Goal: Information Seeking & Learning: Learn about a topic

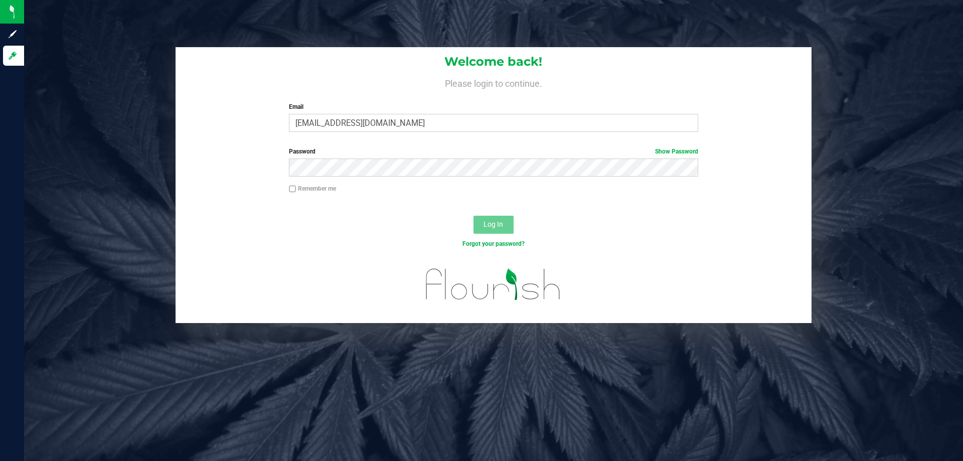
type input "tschuchardt@liveparallel.com"
click at [474, 216] on button "Log In" at bounding box center [494, 225] width 40 height 18
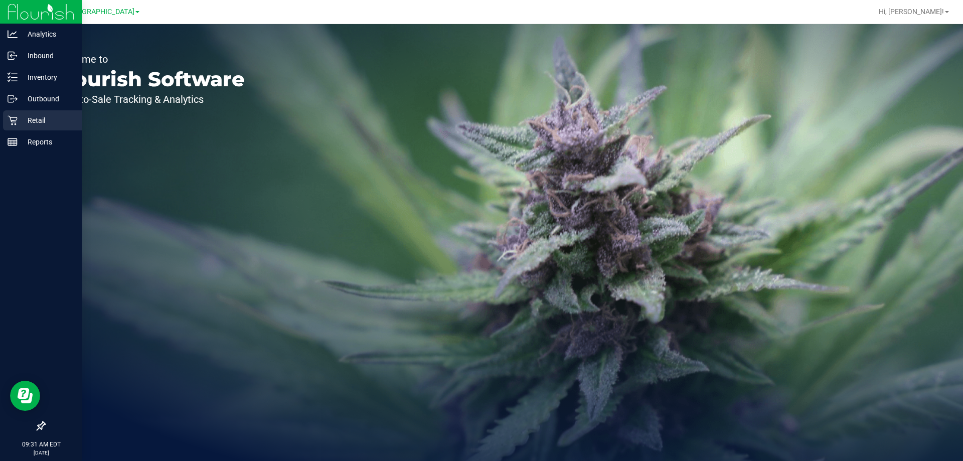
click at [15, 122] on icon at bounding box center [13, 120] width 10 height 10
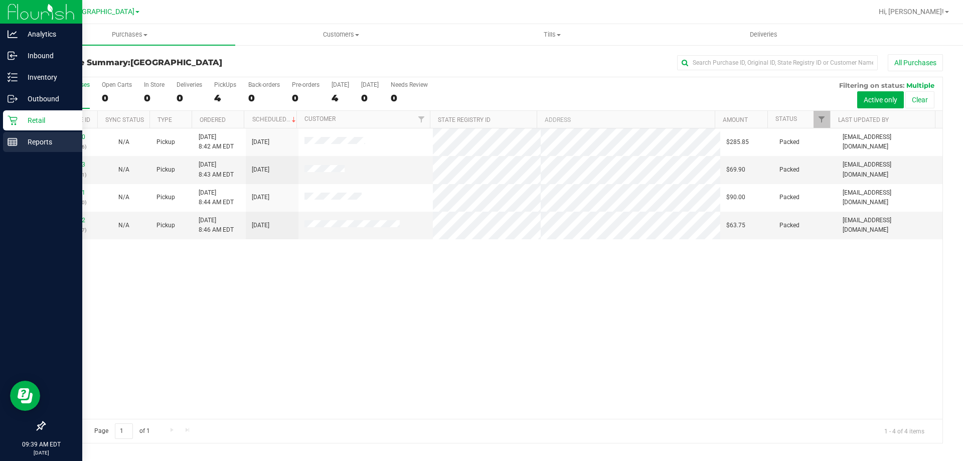
click at [12, 141] on line at bounding box center [12, 141] width 9 height 0
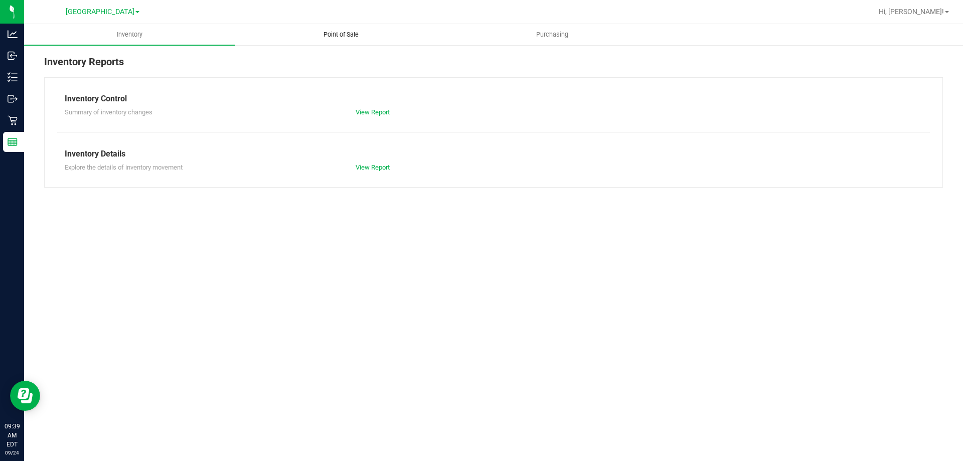
click at [346, 38] on span "Point of Sale" at bounding box center [341, 34] width 62 height 9
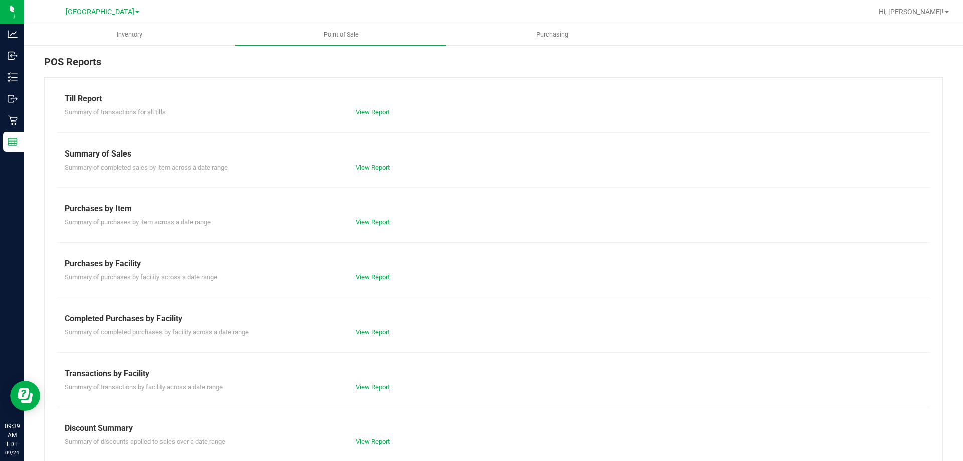
click at [366, 387] on link "View Report" at bounding box center [373, 387] width 34 height 8
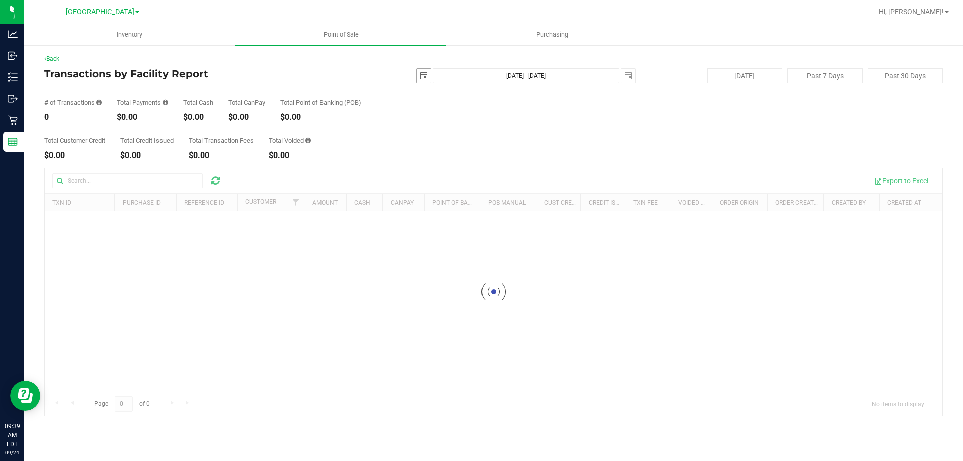
click at [430, 79] on span "select" at bounding box center [424, 76] width 14 height 14
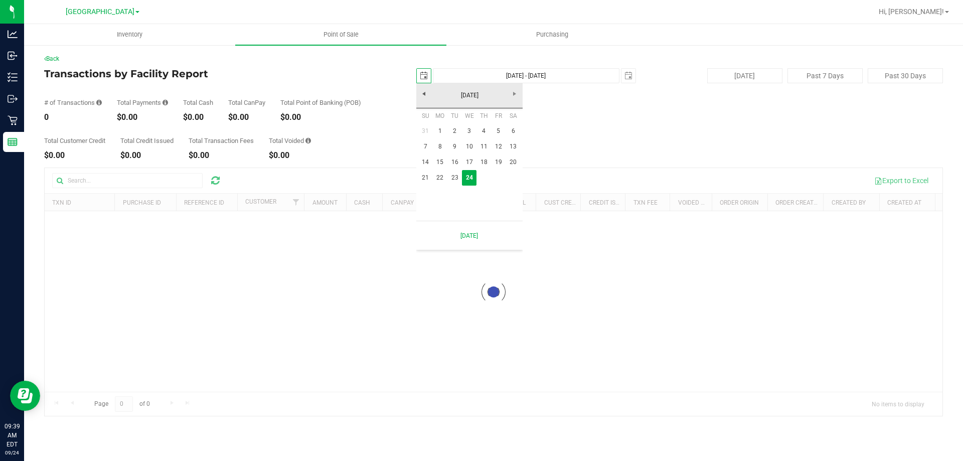
scroll to position [0, 25]
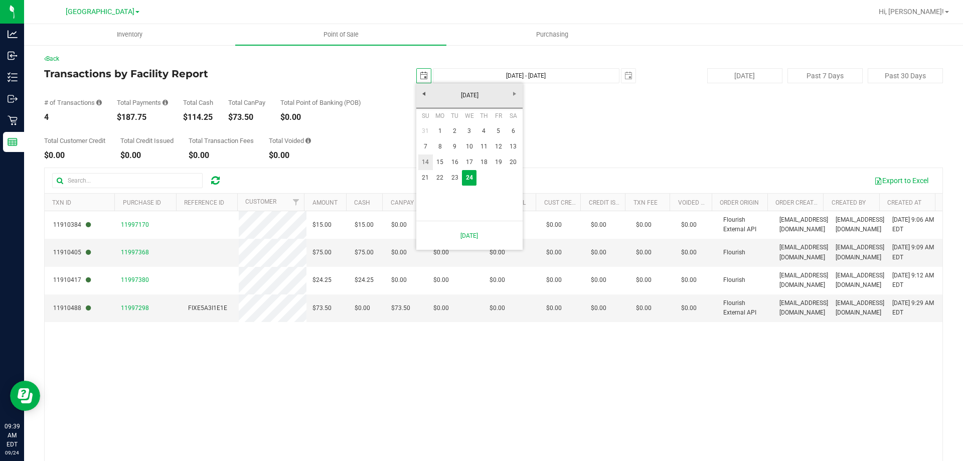
click at [424, 163] on link "14" at bounding box center [426, 163] width 15 height 16
type input "2025-09-14"
type input "Sep 14, 2025 - Sep 24, 2025"
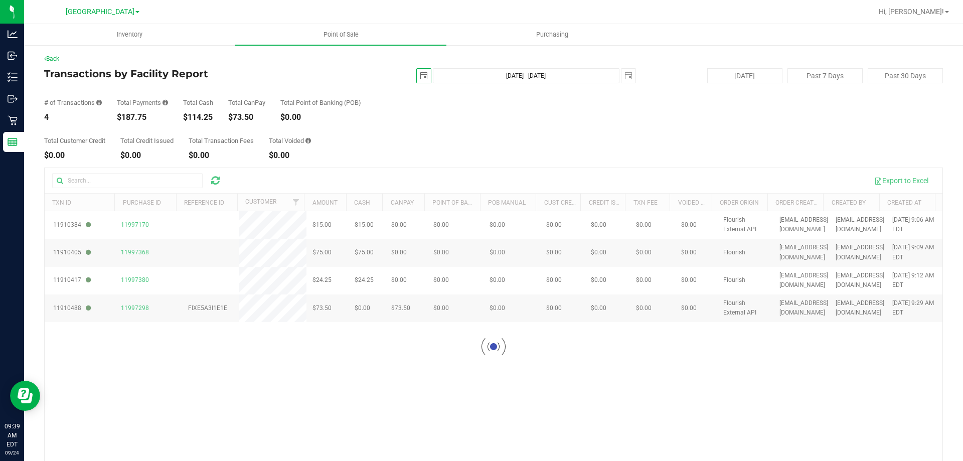
click at [424, 79] on span "select" at bounding box center [424, 76] width 14 height 14
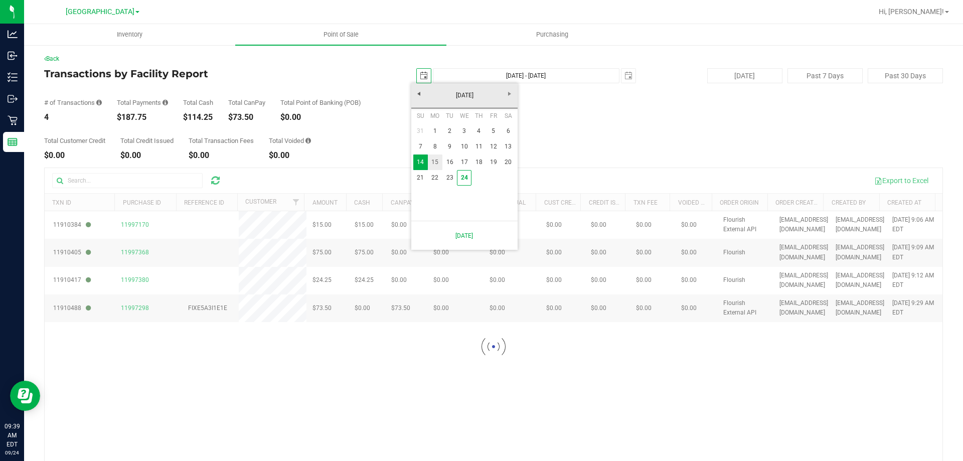
click at [438, 158] on link "15" at bounding box center [435, 163] width 15 height 16
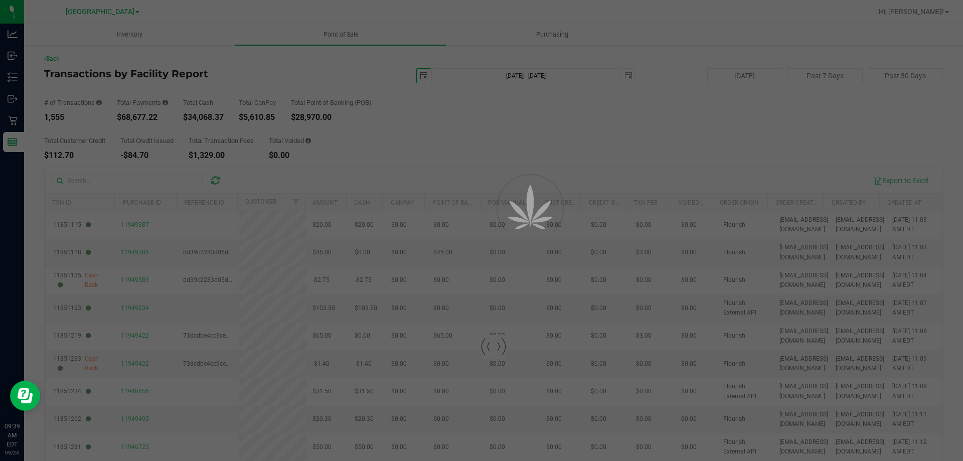
type input "2025-09-15"
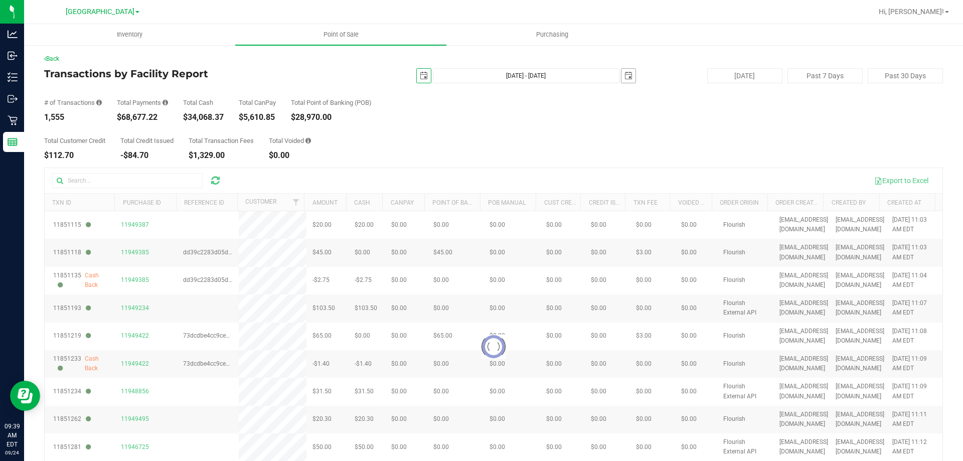
click at [625, 79] on span "select" at bounding box center [629, 76] width 8 height 8
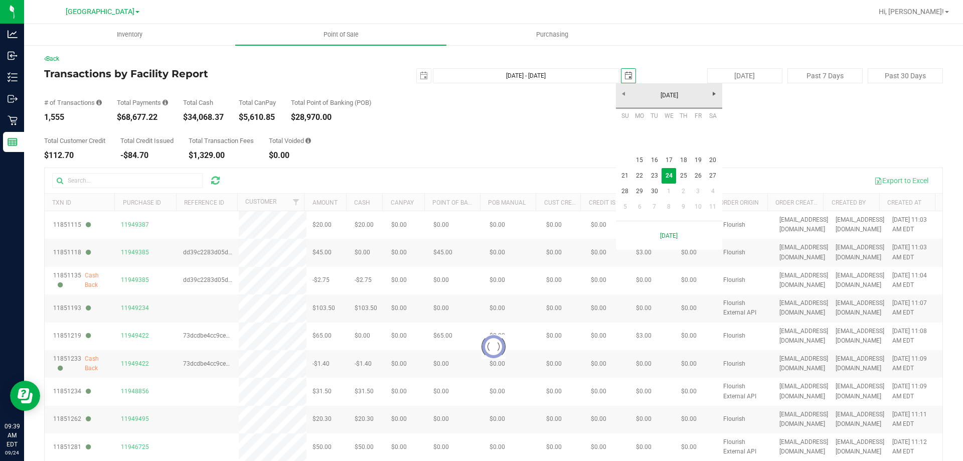
scroll to position [0, 25]
click at [623, 191] on link "28" at bounding box center [625, 192] width 15 height 16
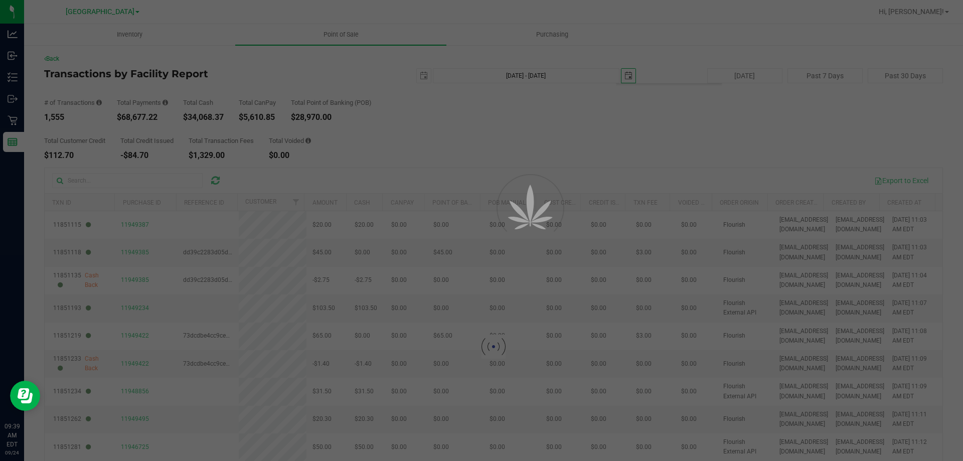
type input "Sep 15, 2025 - Sep 28, 2025"
type input "2025-09-28"
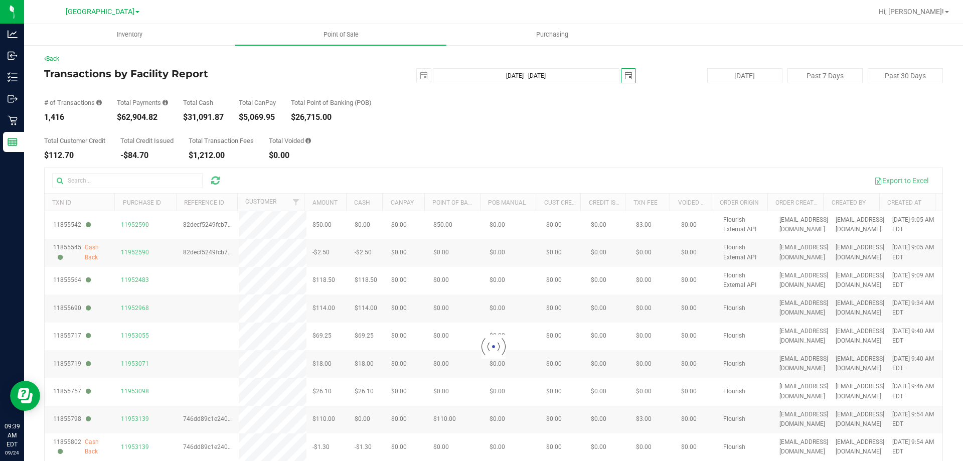
click at [625, 72] on span "select" at bounding box center [629, 76] width 8 height 8
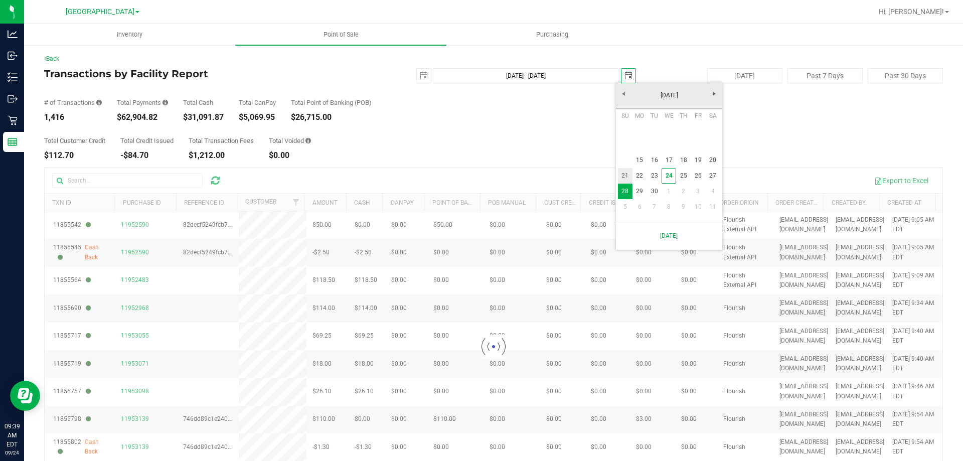
click at [627, 174] on link "21" at bounding box center [625, 176] width 15 height 16
type input "Sep 15, 2025 - Sep 21, 2025"
type input "2025-09-21"
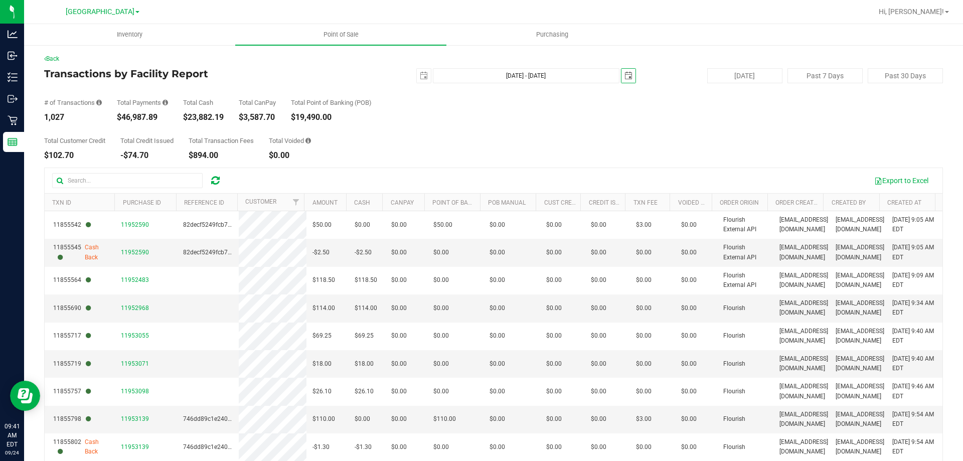
click at [628, 77] on span "select" at bounding box center [629, 76] width 14 height 14
click at [899, 177] on button "Export to Excel" at bounding box center [901, 180] width 67 height 17
click at [419, 80] on span "select" at bounding box center [424, 76] width 14 height 14
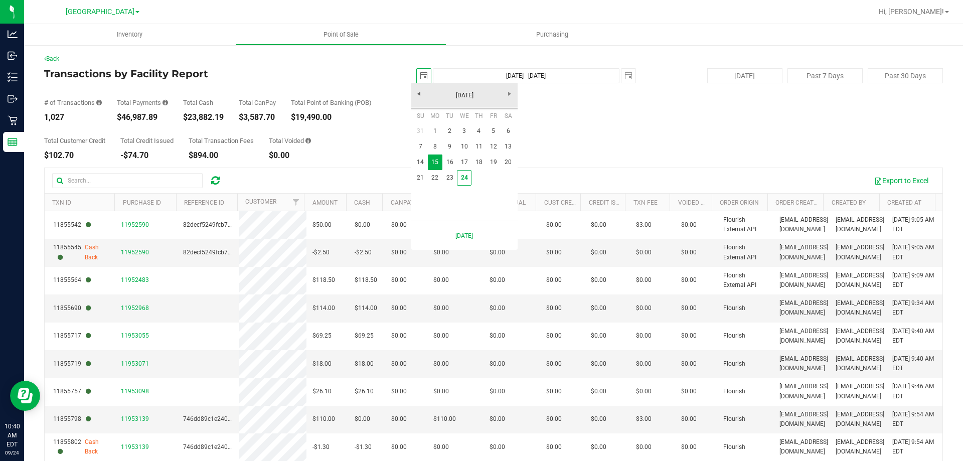
scroll to position [0, 25]
click at [470, 178] on link "24" at bounding box center [464, 178] width 15 height 16
type input "2025-09-24"
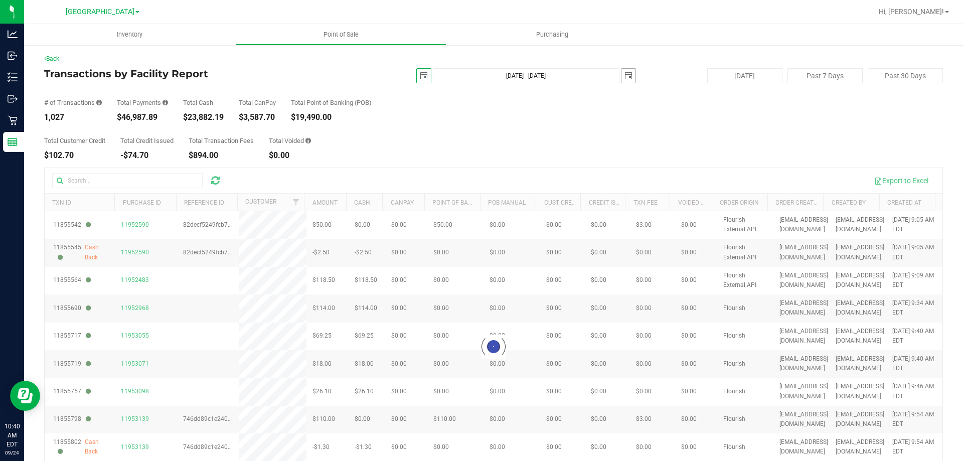
click at [626, 81] on span "select" at bounding box center [629, 76] width 14 height 14
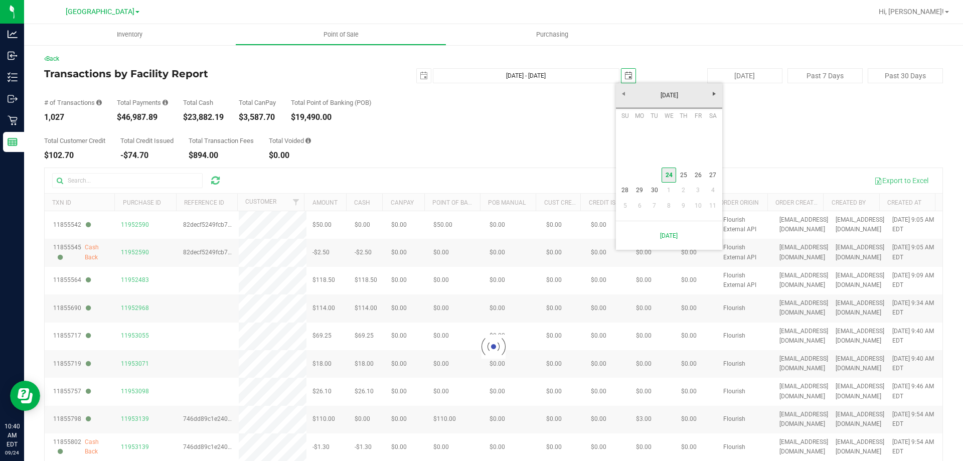
click at [668, 173] on link "24" at bounding box center [669, 176] width 15 height 16
type input "Sep 24, 2025 - Sep 24, 2025"
type input "2025-09-24"
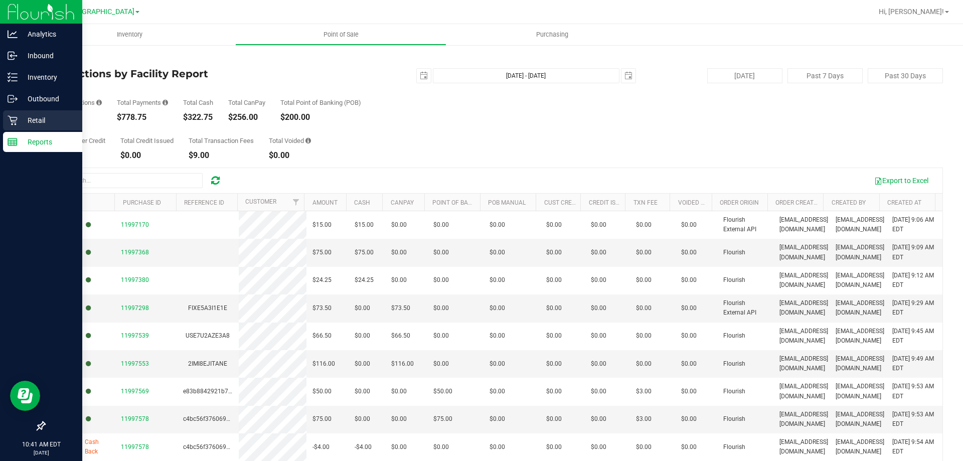
click at [46, 120] on p "Retail" at bounding box center [48, 120] width 60 height 12
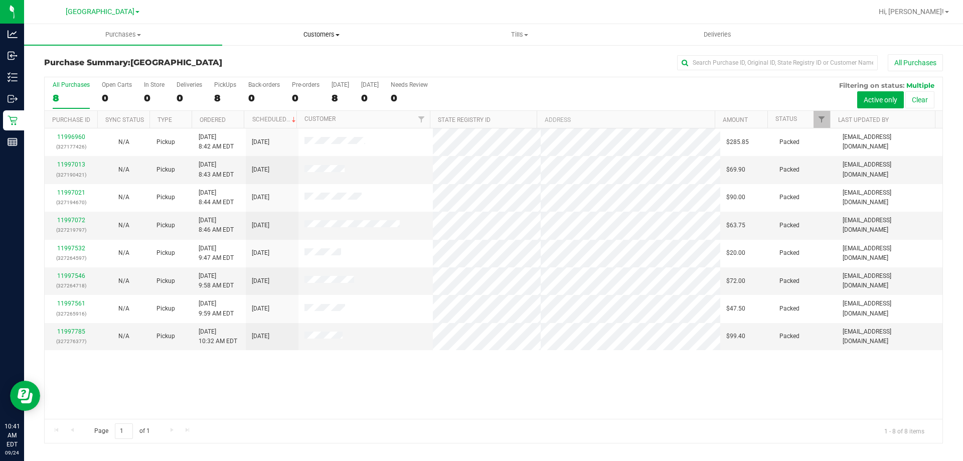
click at [316, 36] on span "Customers" at bounding box center [321, 34] width 197 height 9
click at [259, 58] on span "All customers" at bounding box center [258, 60] width 72 height 9
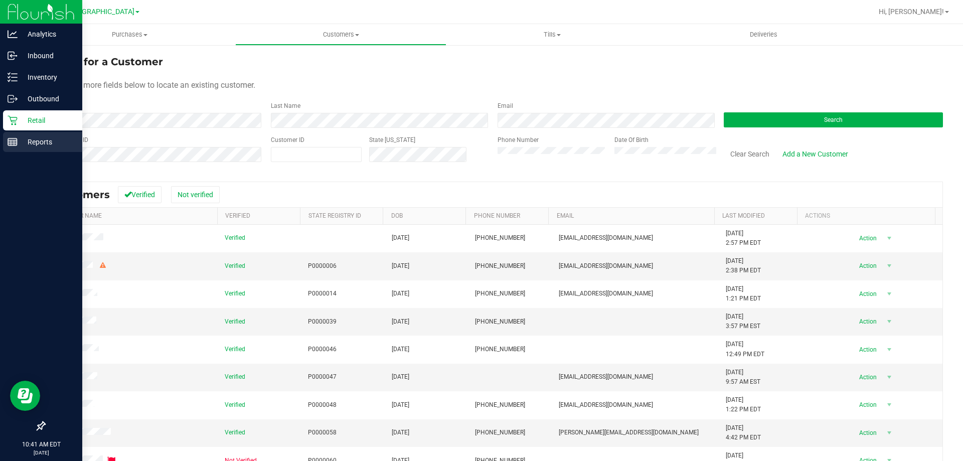
click at [34, 142] on p "Reports" at bounding box center [48, 142] width 60 height 12
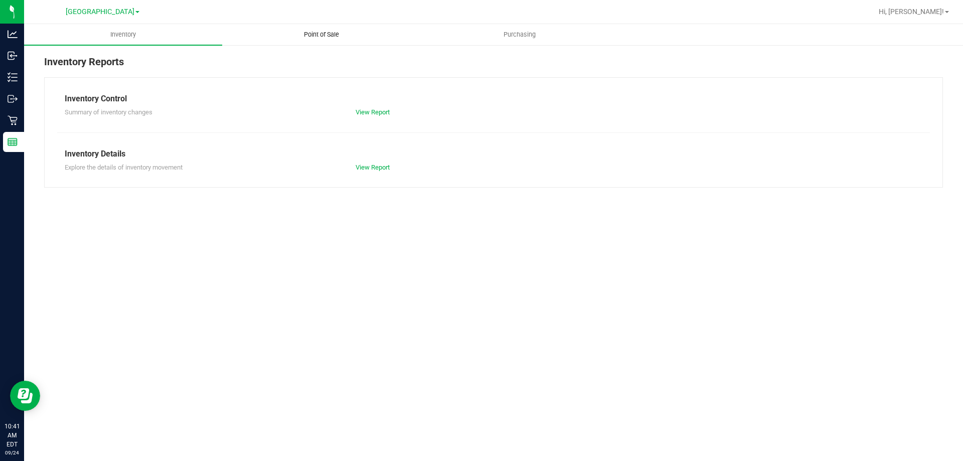
click at [326, 37] on span "Point of Sale" at bounding box center [322, 34] width 62 height 9
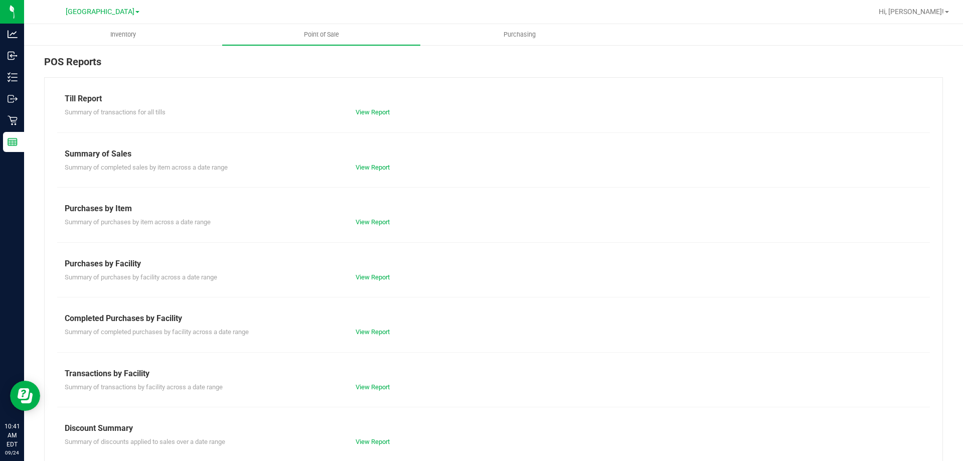
click at [365, 336] on div "View Report" at bounding box center [421, 332] width 146 height 10
click at [368, 334] on link "View Report" at bounding box center [373, 332] width 34 height 8
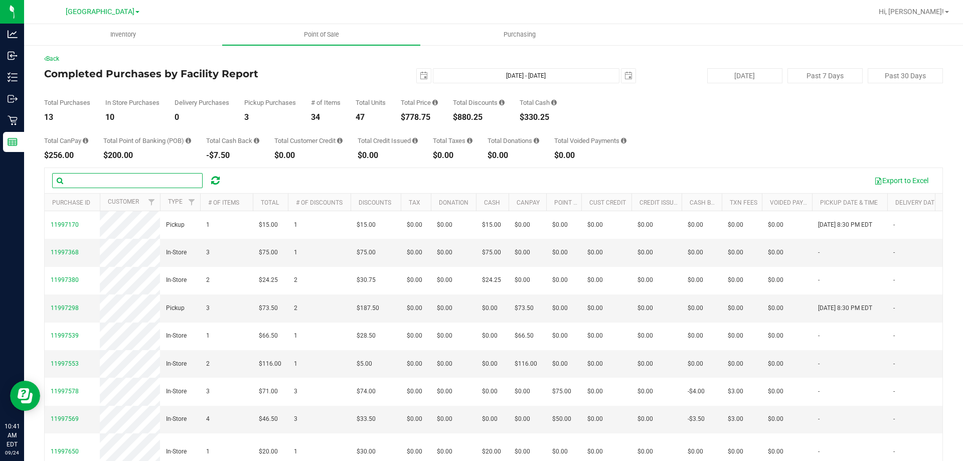
click at [109, 175] on input "text" at bounding box center [127, 180] width 151 height 15
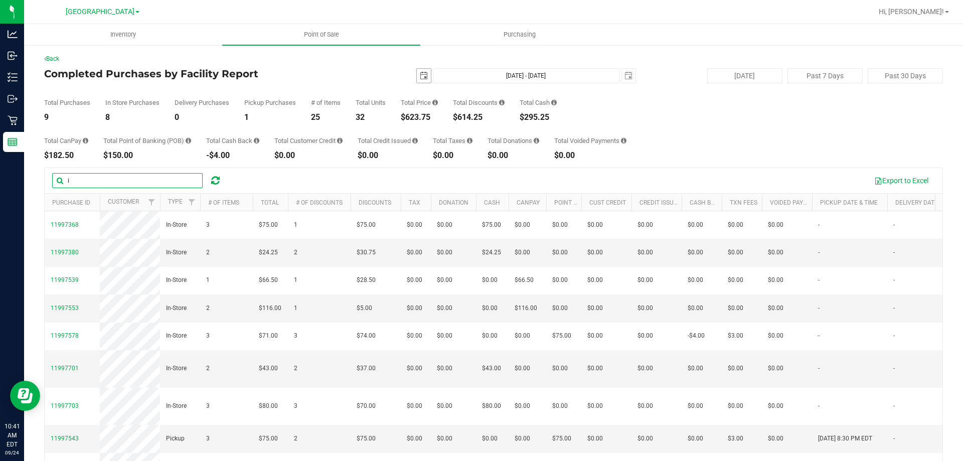
click at [420, 76] on span "select" at bounding box center [424, 76] width 8 height 8
type input "i"
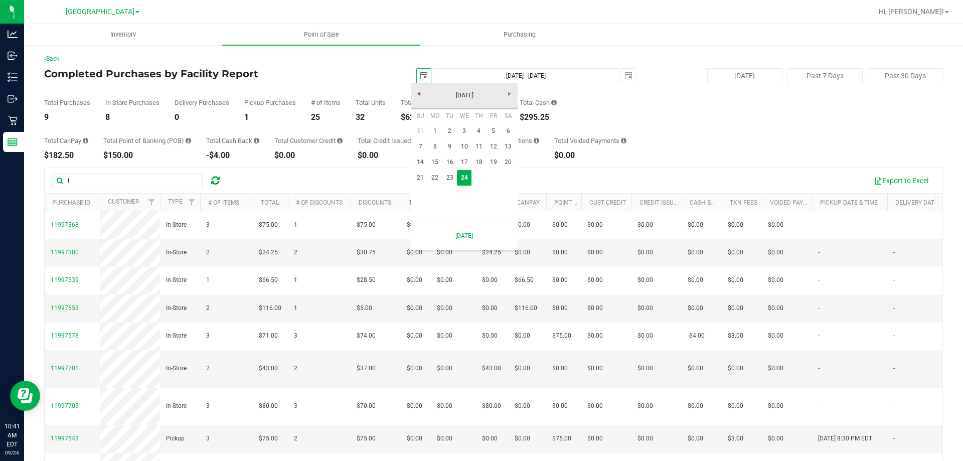
scroll to position [0, 25]
click at [436, 182] on link "22" at bounding box center [435, 178] width 15 height 16
type input "2025-09-22"
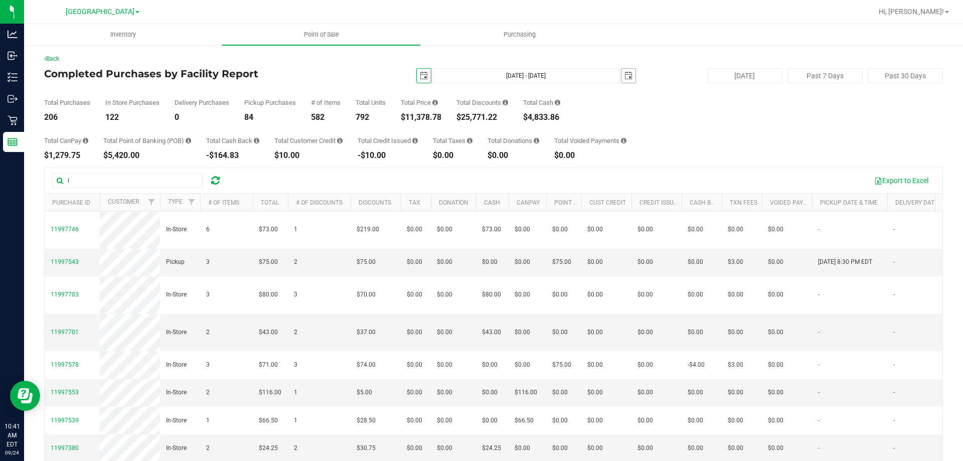
click at [625, 75] on span "select" at bounding box center [629, 76] width 8 height 8
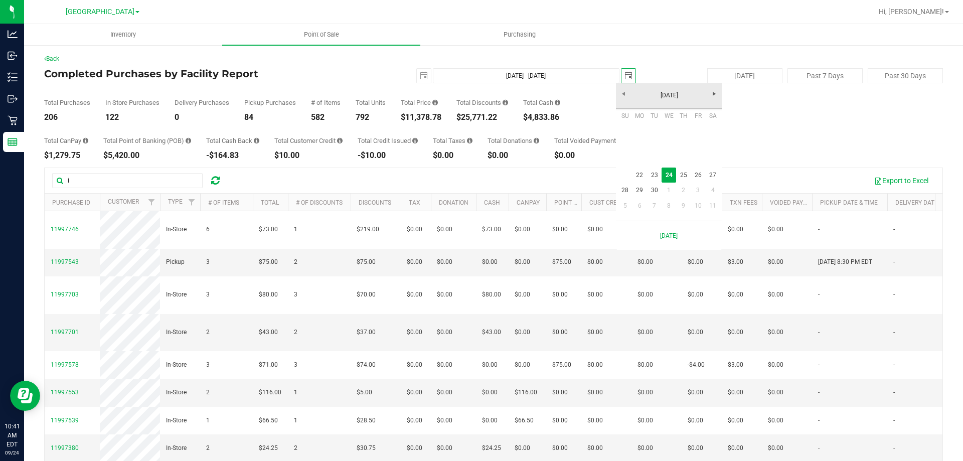
scroll to position [0, 25]
click at [645, 176] on link "22" at bounding box center [640, 176] width 15 height 16
type input "Sep 22, 2025 - Sep 22, 2025"
type input "2025-09-22"
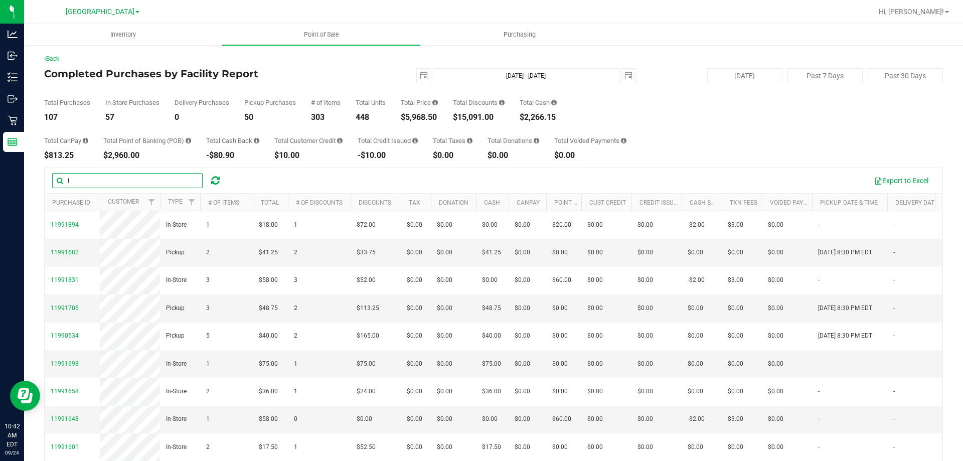
drag, startPoint x: 79, startPoint y: 181, endPoint x: 34, endPoint y: 186, distance: 45.4
click at [34, 186] on div "Back Completed Purchases by Facility Report 2025-09-22 Sep 22, 2025 - Sep 22, 2…" at bounding box center [493, 290] width 939 height 492
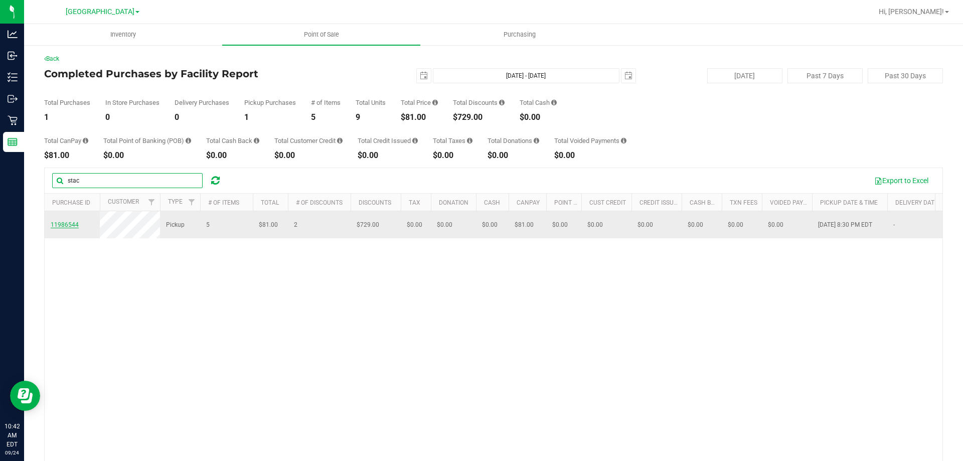
type input "stac"
click at [65, 225] on span "11986544" at bounding box center [65, 224] width 28 height 7
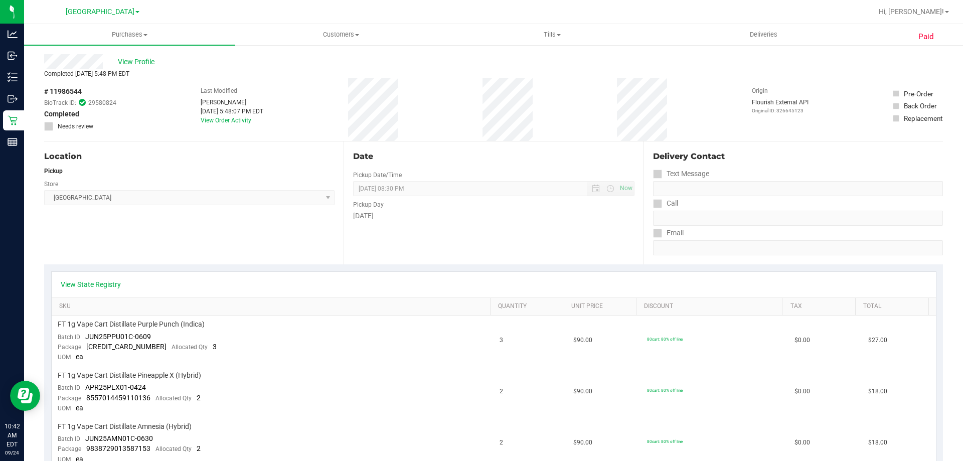
scroll to position [17, 0]
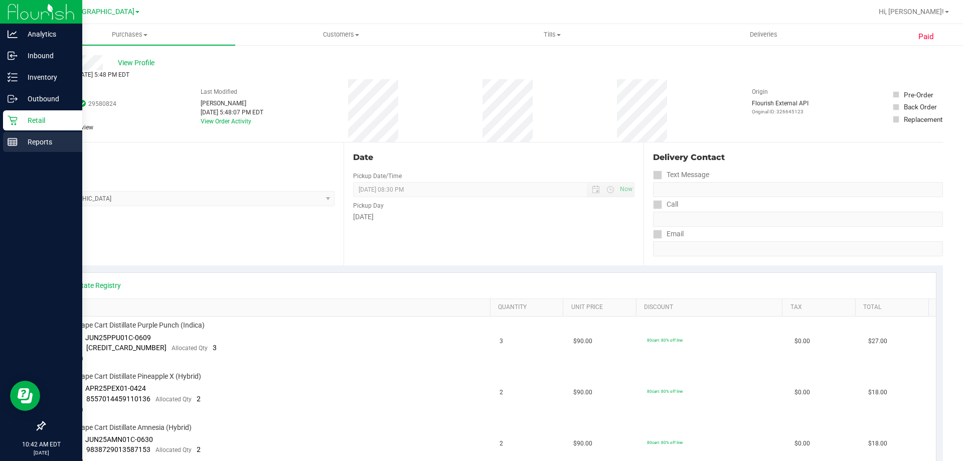
click at [44, 138] on p "Reports" at bounding box center [48, 142] width 60 height 12
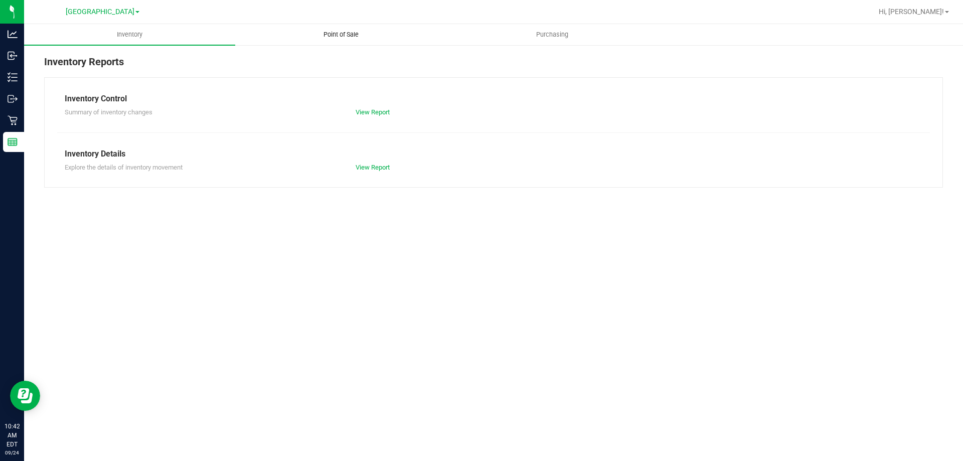
click at [343, 34] on span "Point of Sale" at bounding box center [341, 34] width 62 height 9
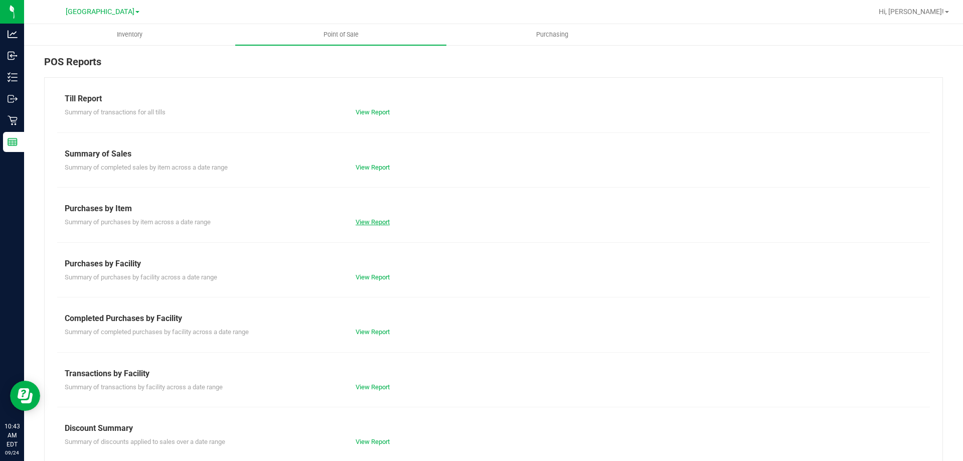
click at [378, 220] on link "View Report" at bounding box center [373, 222] width 34 height 8
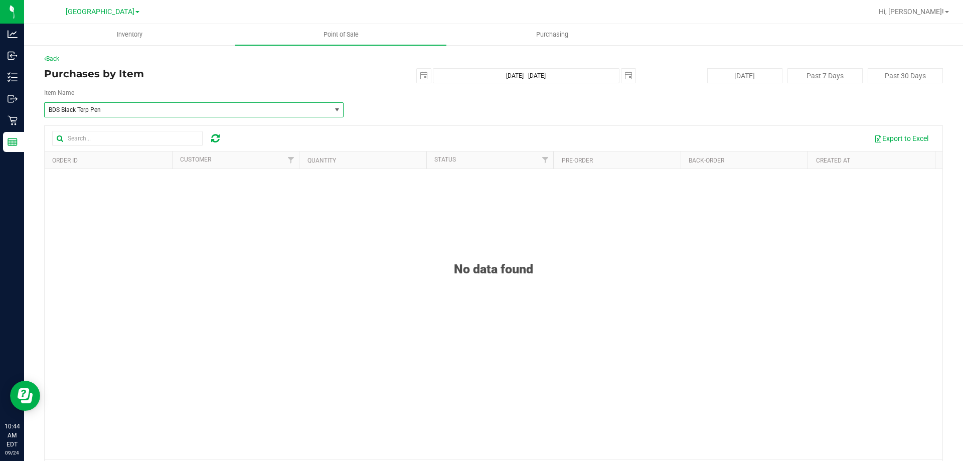
click at [140, 113] on span "BDS Black Terp Pen" at bounding box center [182, 109] width 267 height 7
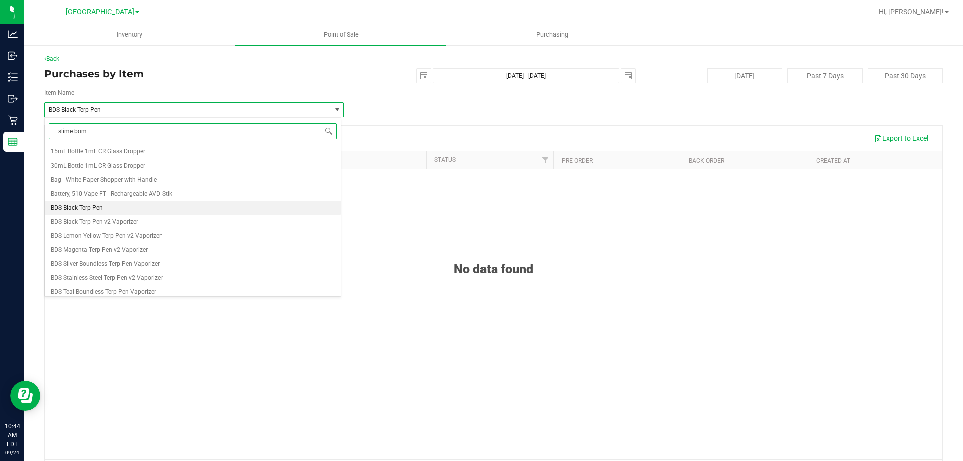
type input "slime bomb"
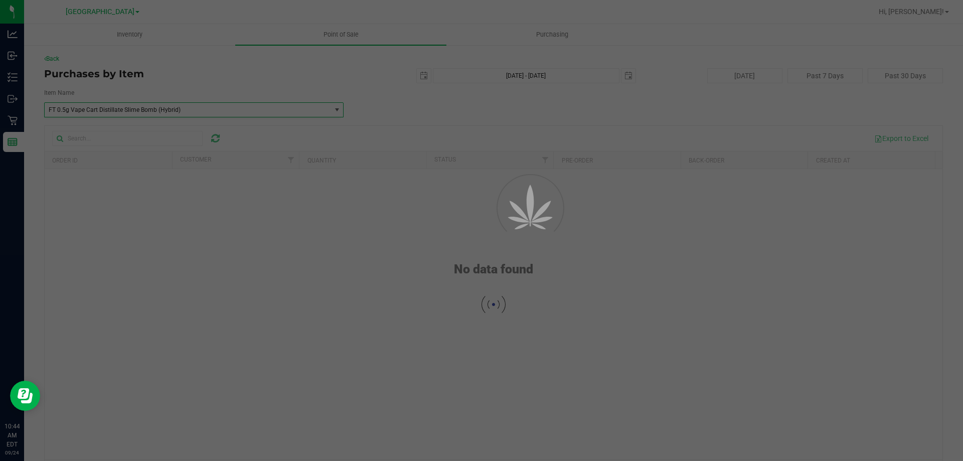
scroll to position [15779, 0]
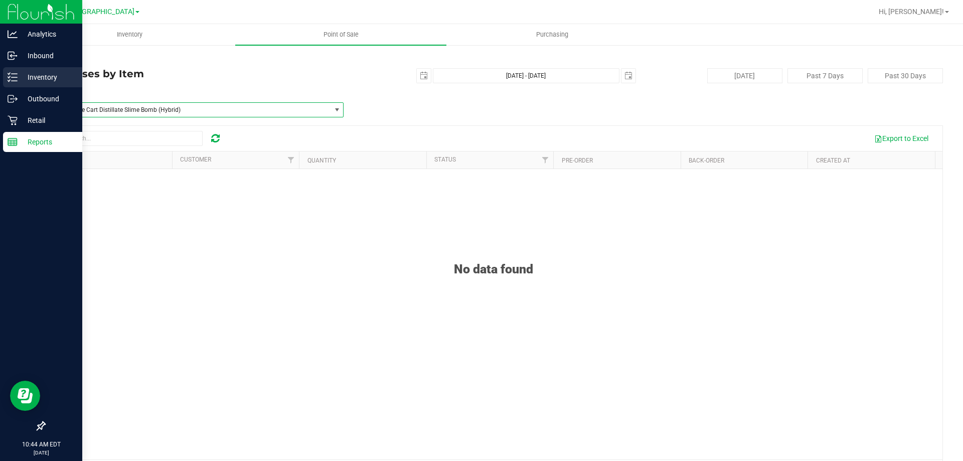
click at [46, 72] on p "Inventory" at bounding box center [48, 77] width 60 height 12
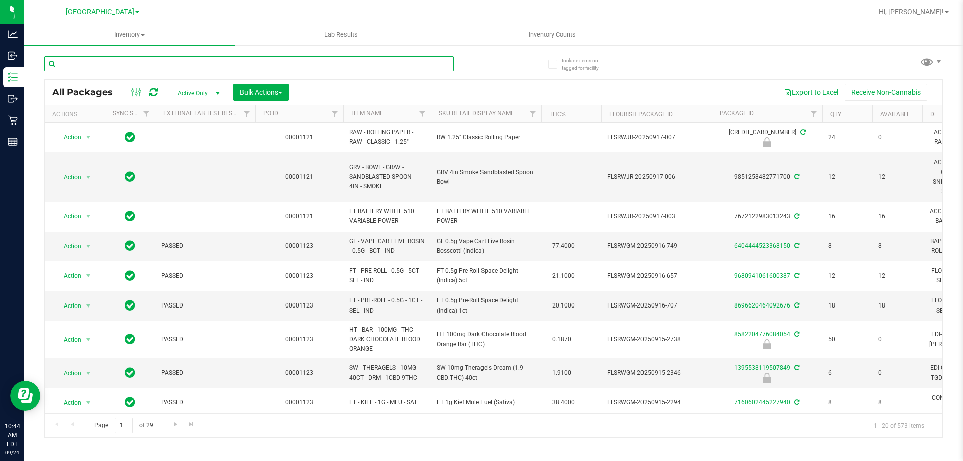
click at [78, 58] on input "text" at bounding box center [249, 63] width 410 height 15
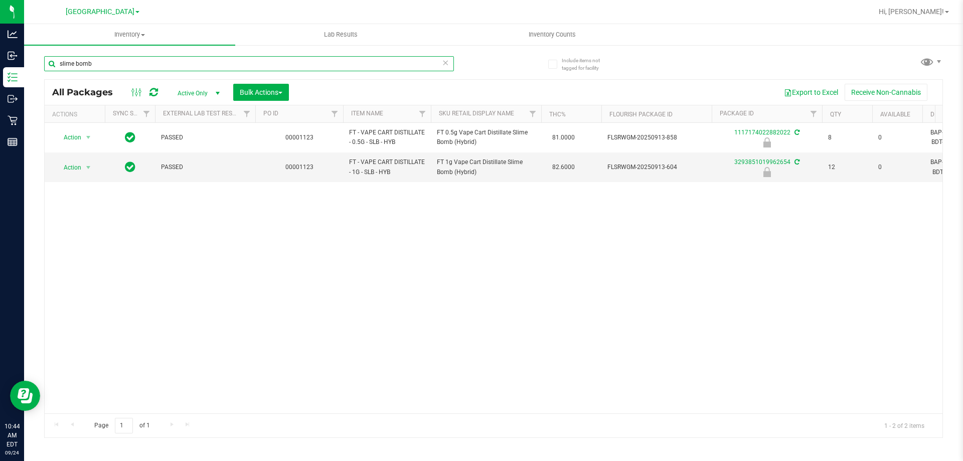
drag, startPoint x: 105, startPoint y: 65, endPoint x: 26, endPoint y: 67, distance: 79.3
click at [26, 67] on div "Include items not tagged for facility slime bomb All Packages Active Only Activ…" at bounding box center [493, 197] width 939 height 306
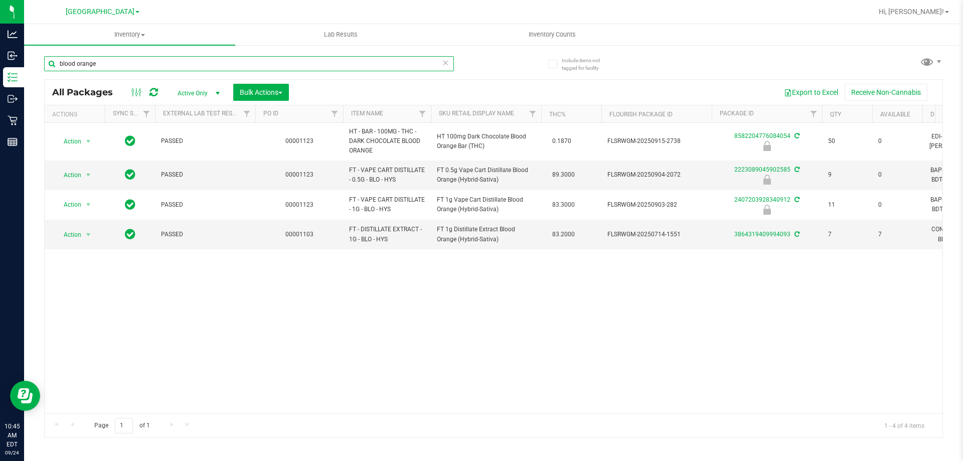
drag, startPoint x: 101, startPoint y: 63, endPoint x: 50, endPoint y: 70, distance: 52.2
click at [50, 70] on input "blood orange" at bounding box center [249, 63] width 410 height 15
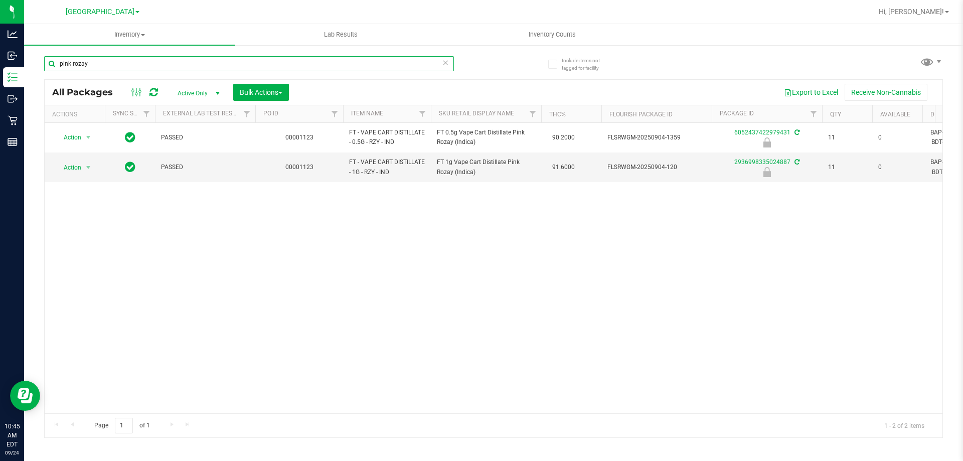
drag, startPoint x: 118, startPoint y: 66, endPoint x: 39, endPoint y: 67, distance: 79.8
click at [39, 67] on div "Include items not tagged for facility pink rozay All Packages Active Only Activ…" at bounding box center [493, 197] width 939 height 306
type input "quesojito"
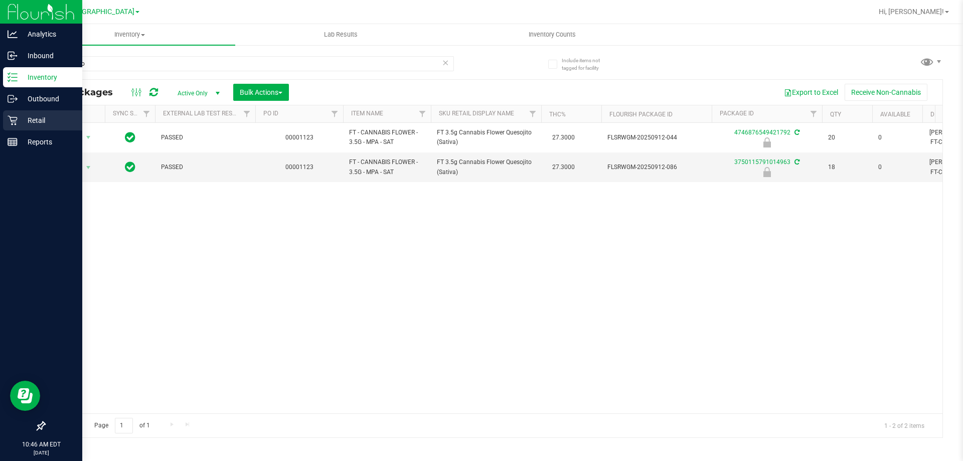
click at [7, 120] on div "Retail" at bounding box center [42, 120] width 79 height 20
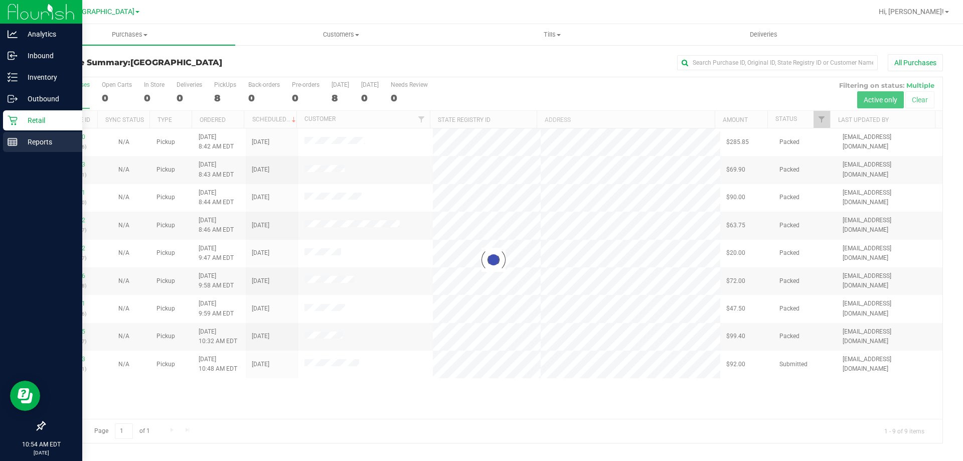
click at [19, 146] on p "Reports" at bounding box center [48, 142] width 60 height 12
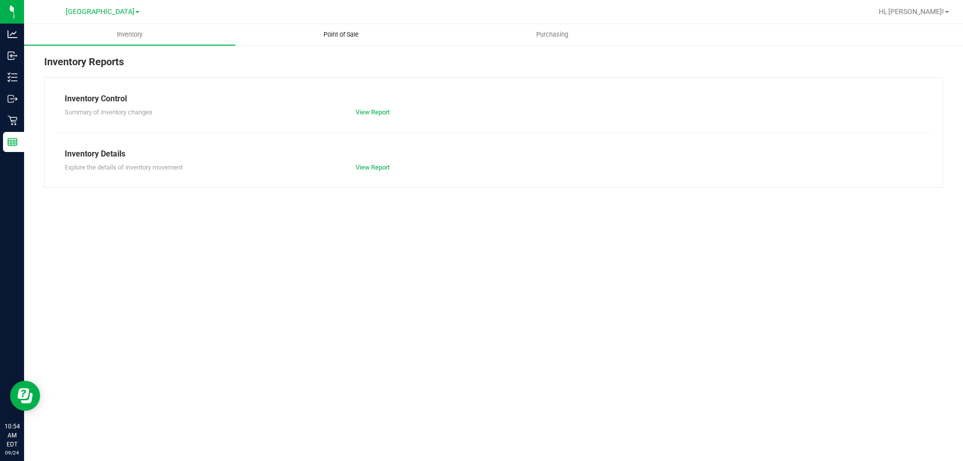
click at [335, 38] on span "Point of Sale" at bounding box center [341, 34] width 62 height 9
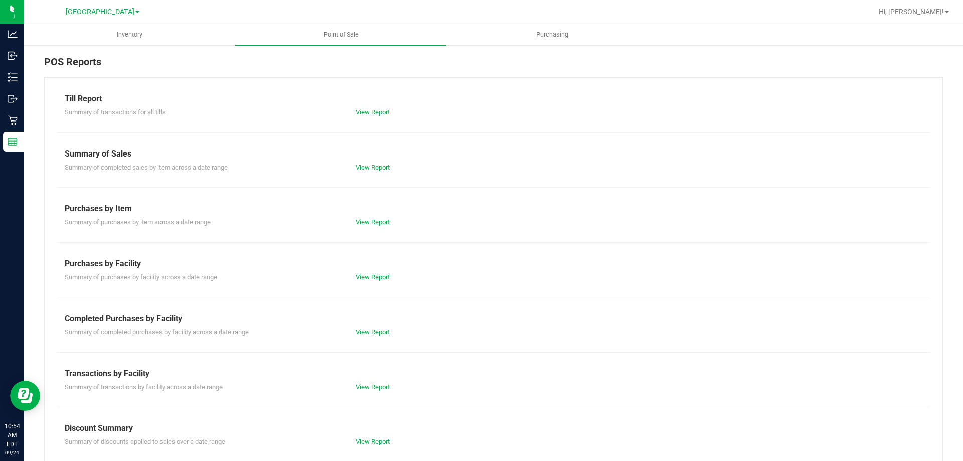
click at [375, 110] on link "View Report" at bounding box center [373, 112] width 34 height 8
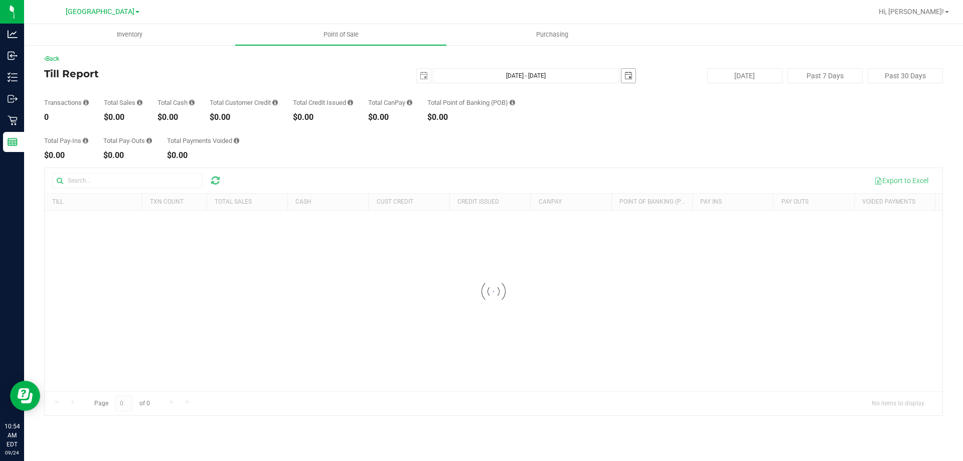
click at [628, 76] on span "select" at bounding box center [629, 76] width 8 height 8
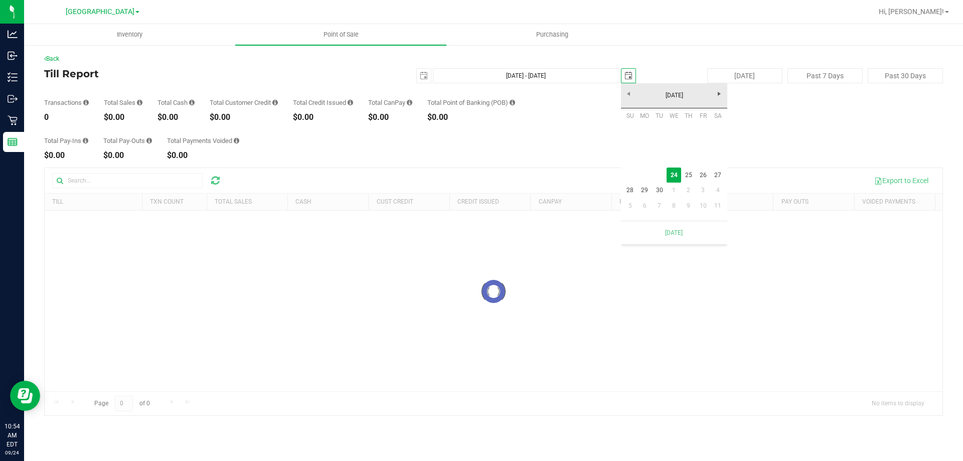
scroll to position [0, 25]
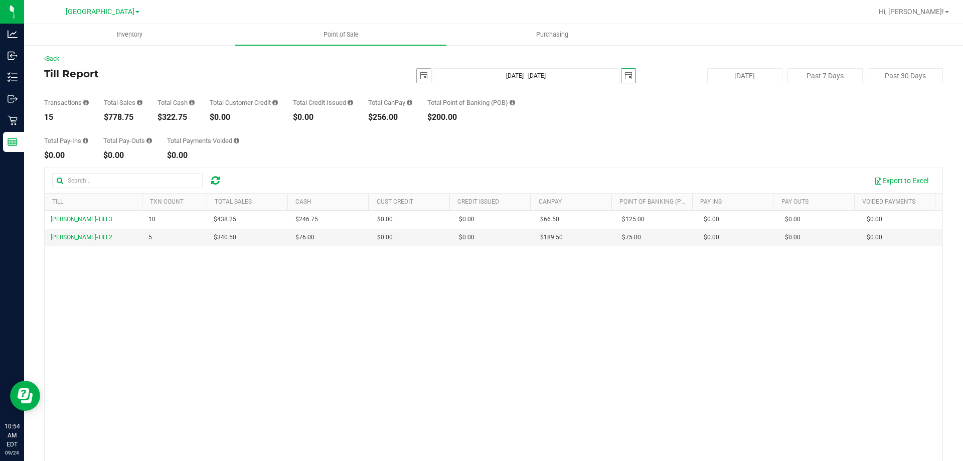
click at [420, 76] on span "select" at bounding box center [424, 76] width 8 height 8
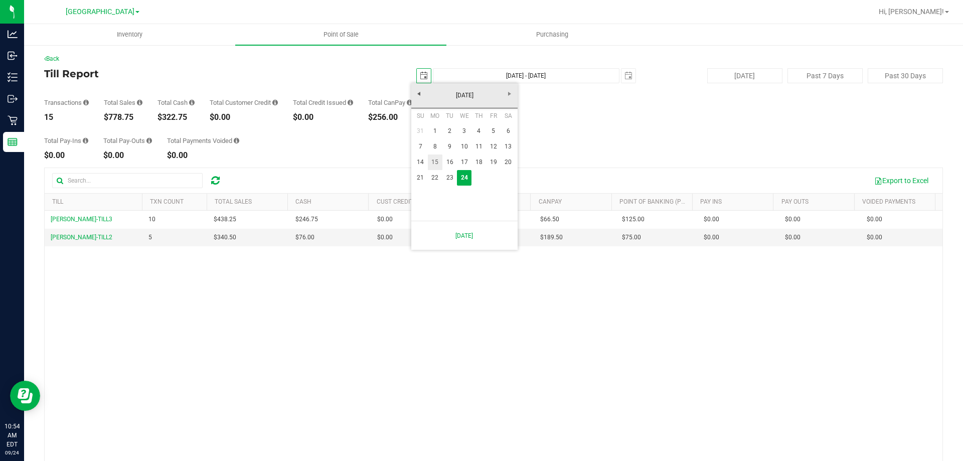
click at [440, 161] on link "15" at bounding box center [435, 163] width 15 height 16
type input "2025-09-15"
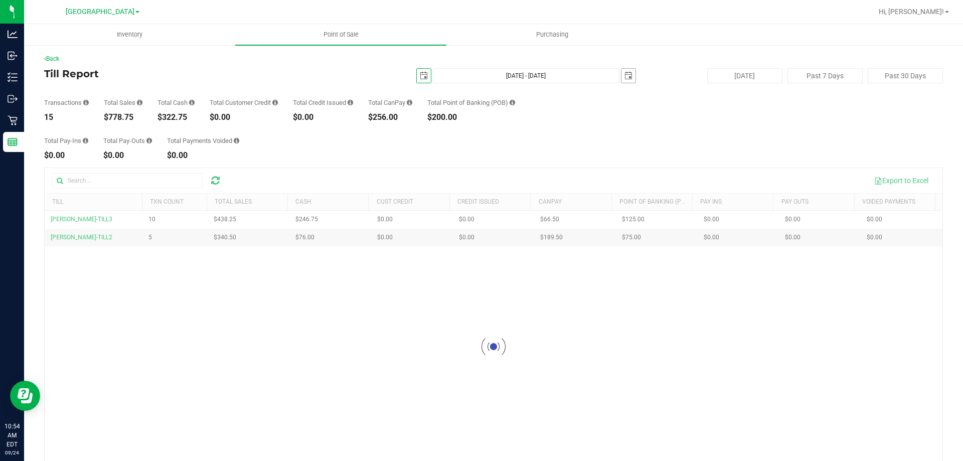
click at [627, 75] on span "select" at bounding box center [629, 76] width 8 height 8
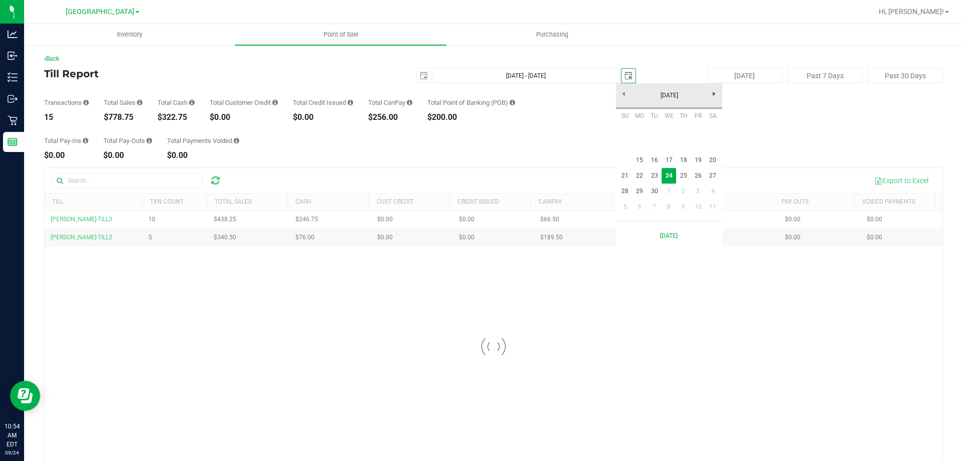
scroll to position [0, 25]
click at [628, 175] on link "21" at bounding box center [625, 176] width 15 height 16
type input "Sep 15, 2025 - Sep 21, 2025"
type input "2025-09-21"
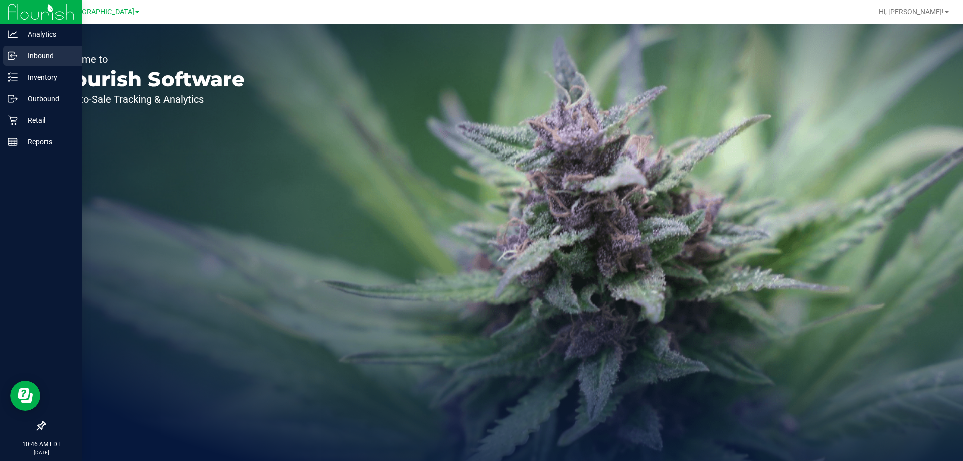
click at [40, 53] on p "Inbound" at bounding box center [48, 56] width 60 height 12
